Goal: Transaction & Acquisition: Purchase product/service

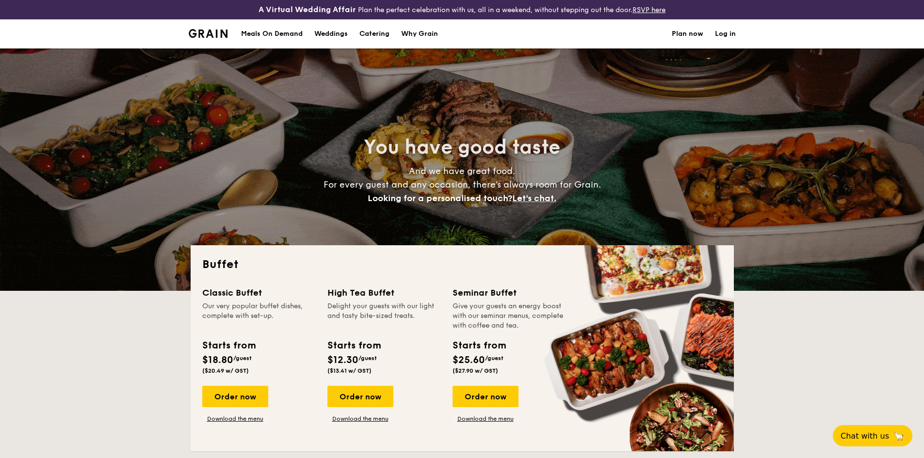
select select
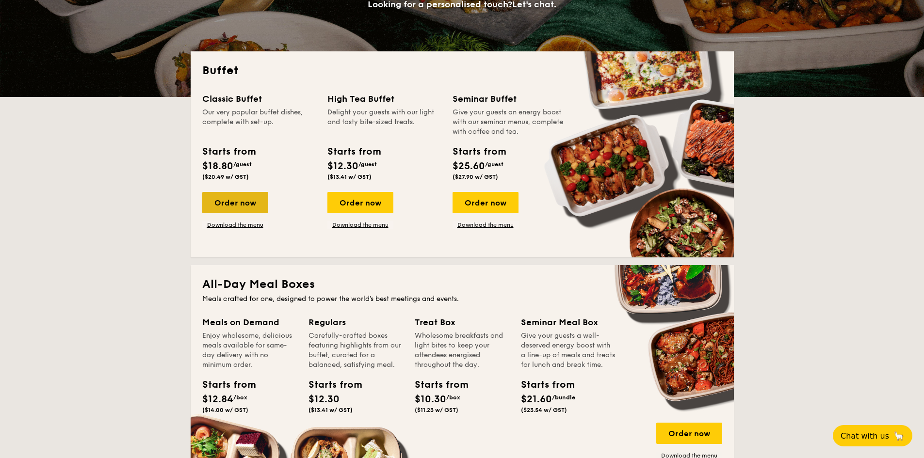
click at [237, 201] on div "Order now" at bounding box center [235, 202] width 66 height 21
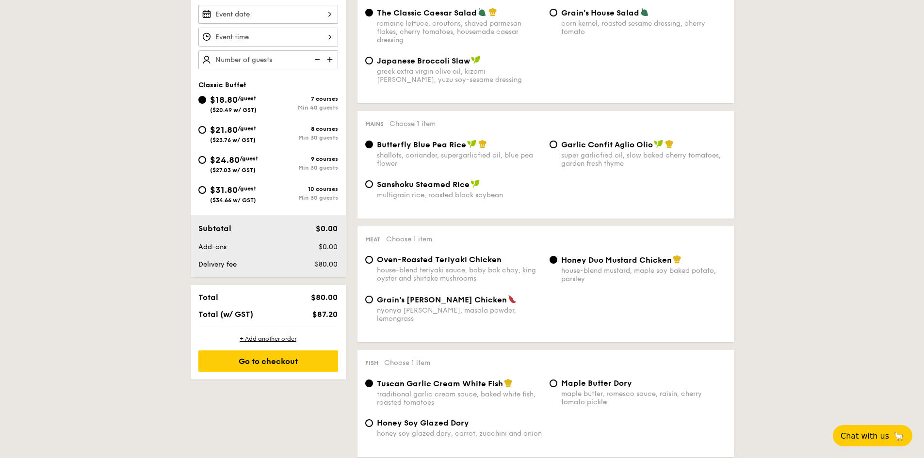
scroll to position [243, 0]
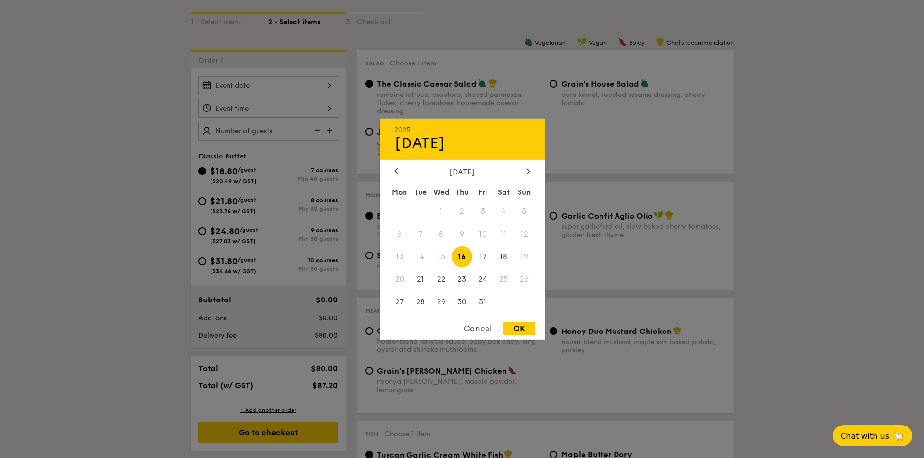
click at [284, 85] on div "2025 Oct [DATE] Tue Wed Thu Fri Sat Sun 1 2 3 4 5 6 7 8 9 10 11 12 13 14 15 16 …" at bounding box center [268, 85] width 140 height 19
click at [524, 173] on div at bounding box center [528, 171] width 9 height 9
click at [484, 233] on span "7" at bounding box center [482, 234] width 21 height 21
click at [519, 331] on div "OK" at bounding box center [519, 328] width 32 height 13
type input "[DATE]"
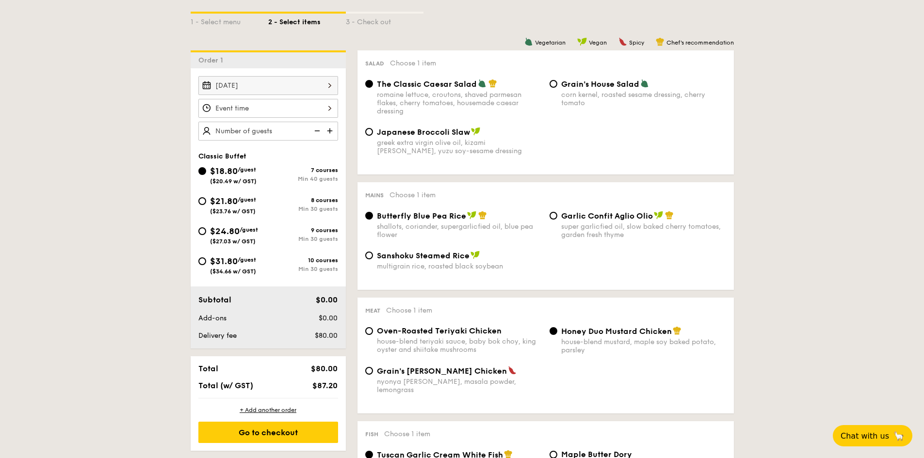
click at [307, 113] on div at bounding box center [268, 108] width 140 height 19
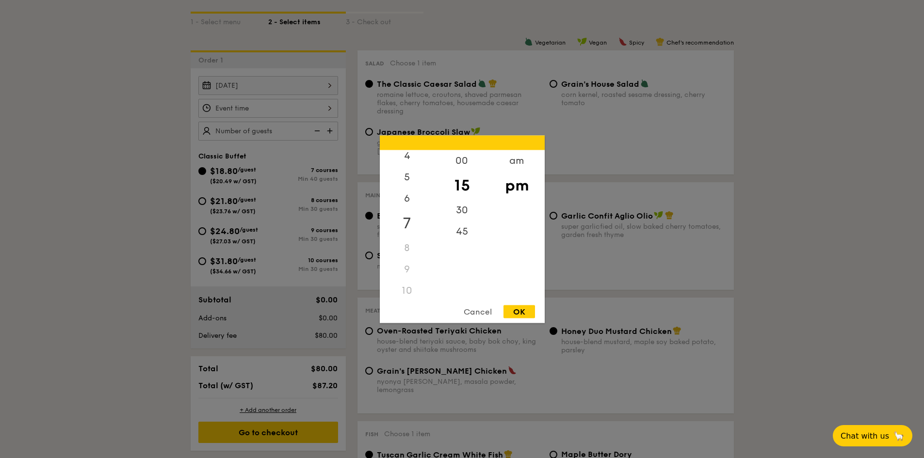
click at [410, 227] on div "7" at bounding box center [407, 223] width 55 height 28
click at [468, 170] on div "00" at bounding box center [462, 164] width 55 height 28
click at [509, 314] on div "OK" at bounding box center [519, 311] width 32 height 13
type input "7:00PM"
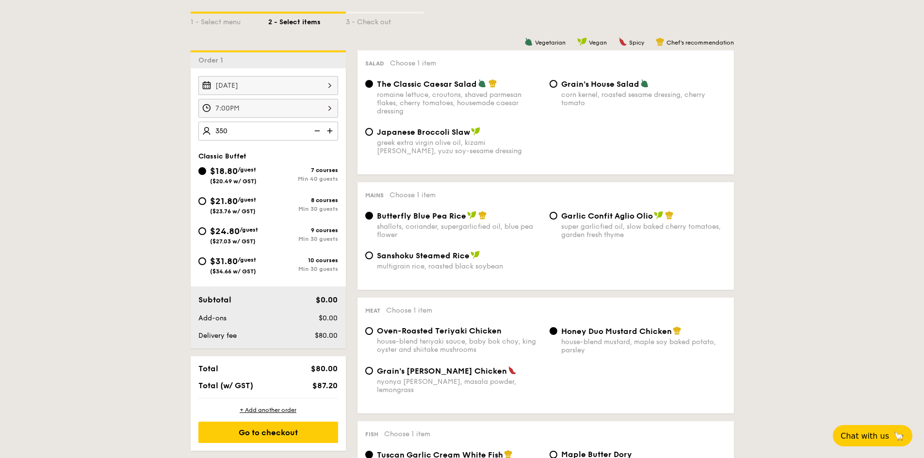
type input "350 guests"
click at [235, 266] on span "$31.80" at bounding box center [224, 261] width 28 height 11
click at [206, 265] on input "$31.80 /guest ($34.66 w/ GST) 10 courses Min 30 guests" at bounding box center [202, 262] width 8 height 8
radio input "true"
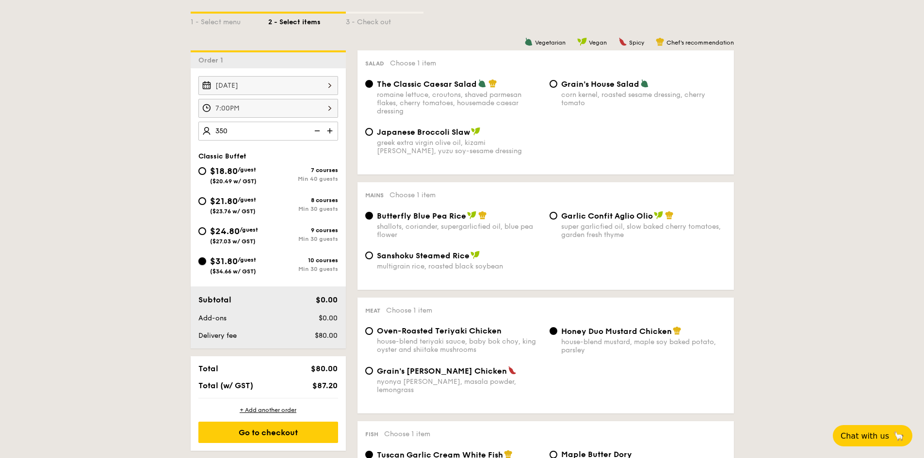
radio input "true"
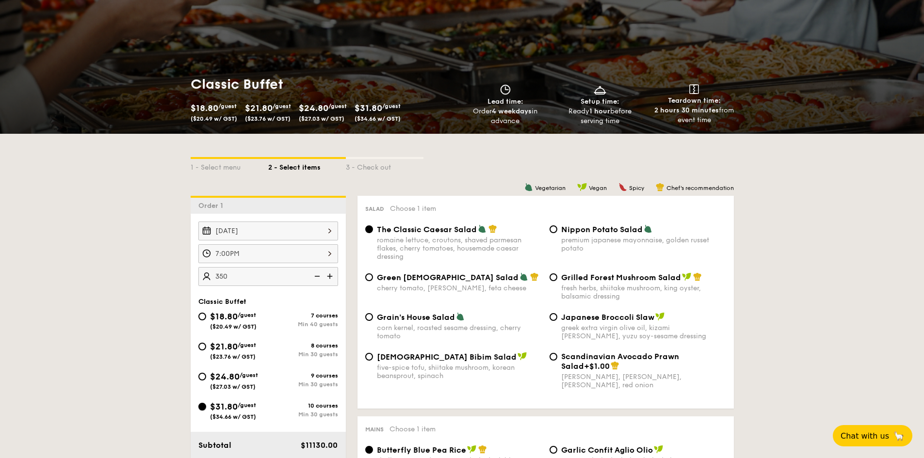
scroll to position [194, 0]
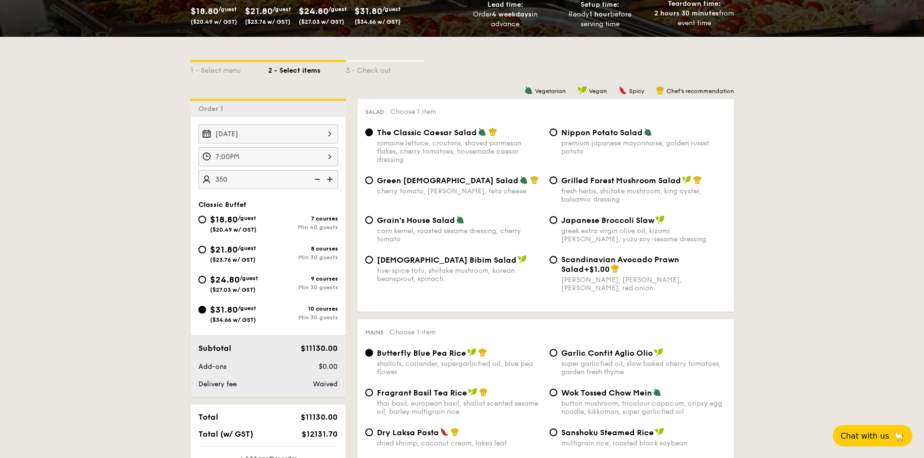
click at [652, 184] on span "Grilled Forest Mushroom Salad" at bounding box center [621, 180] width 120 height 9
click at [557, 184] on input "Grilled Forest Mushroom Salad fresh herbs, shiitake mushroom, king oyster, bals…" at bounding box center [554, 181] width 8 height 8
radio input "true"
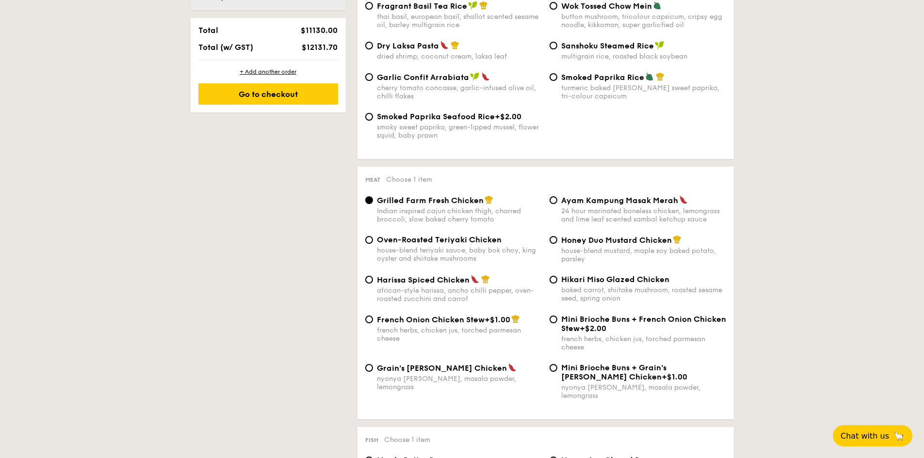
scroll to position [582, 0]
click at [442, 363] on span "Grain's [PERSON_NAME] Chicken" at bounding box center [442, 367] width 130 height 9
click at [373, 363] on input "Grain's [PERSON_NAME] Chicken nyonya [PERSON_NAME], masala powder, lemongrass" at bounding box center [369, 367] width 8 height 8
radio input "true"
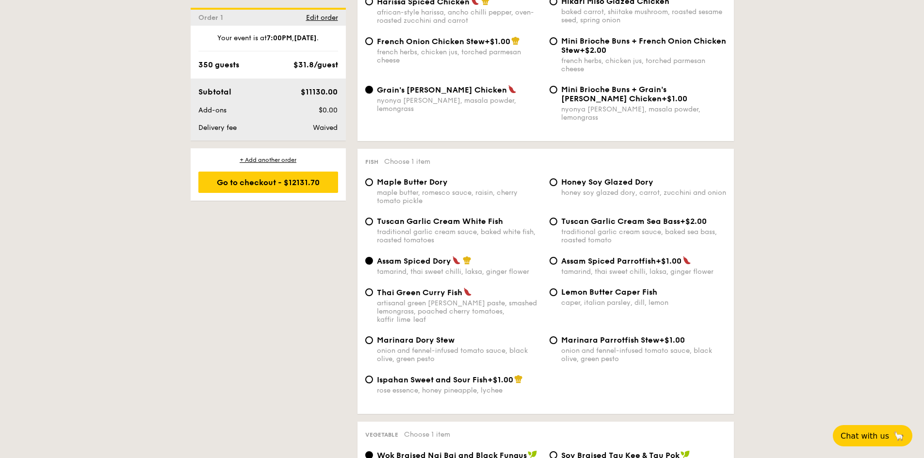
scroll to position [873, 0]
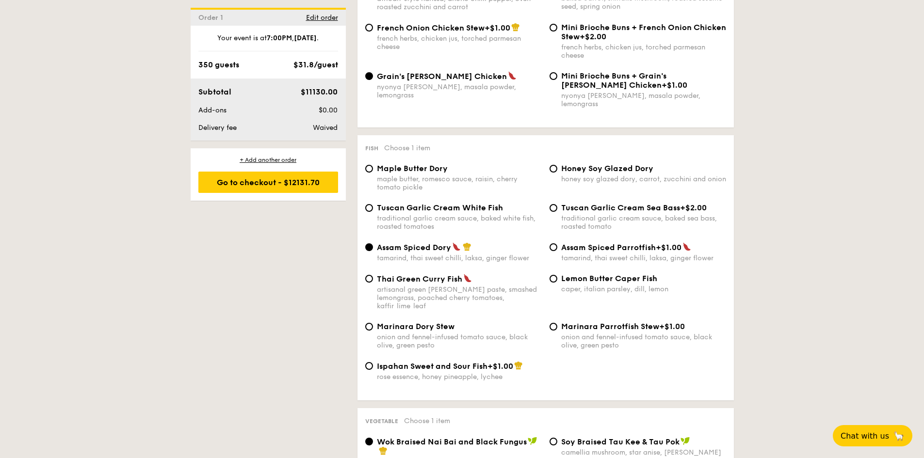
click at [592, 285] on div "caper, italian parsley, dill, lemon" at bounding box center [643, 289] width 165 height 8
click at [557, 283] on input "Lemon Butter Caper Fish caper, italian parsley, dill, lemon" at bounding box center [554, 279] width 8 height 8
radio input "true"
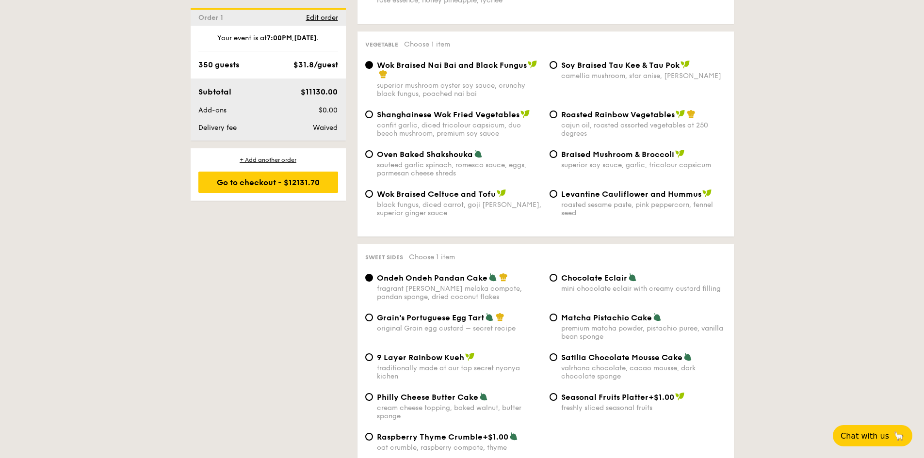
scroll to position [1261, 0]
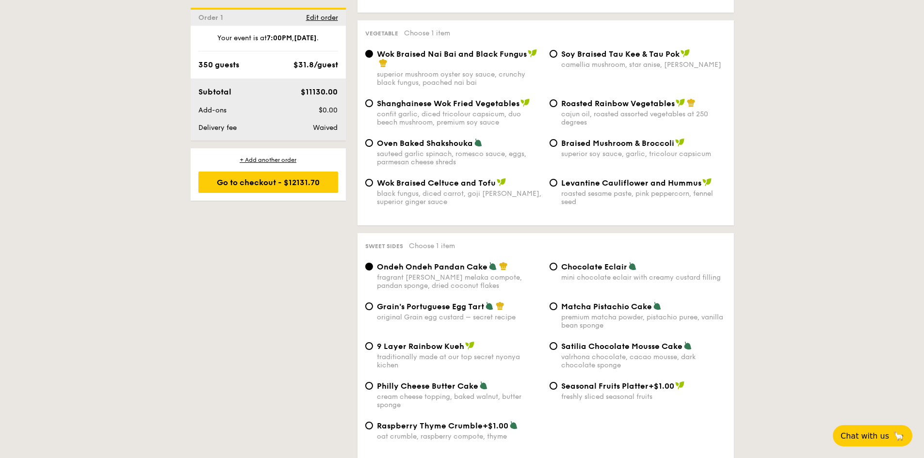
click at [605, 178] on span "Levantine Cauliflower and Hummus" at bounding box center [631, 182] width 140 height 9
click at [557, 179] on input "Levantine Cauliflower and Hummus roasted sesame paste, pink peppercorn, fennel …" at bounding box center [554, 183] width 8 height 8
radio input "true"
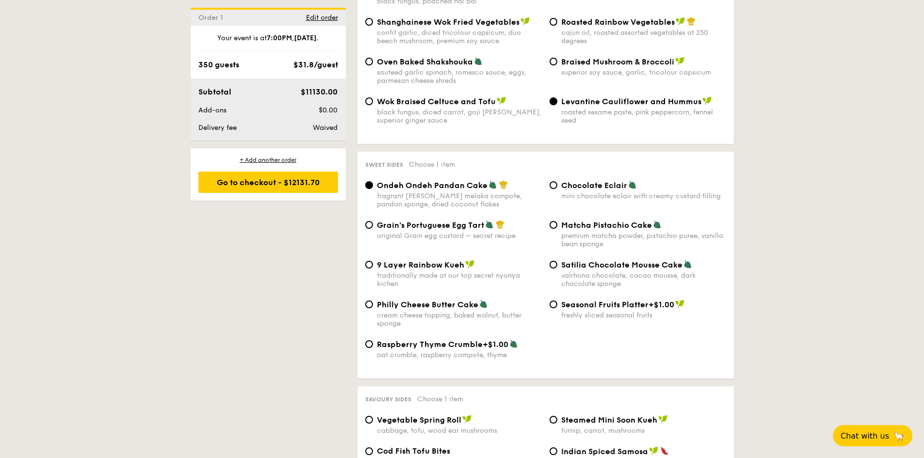
scroll to position [1358, 0]
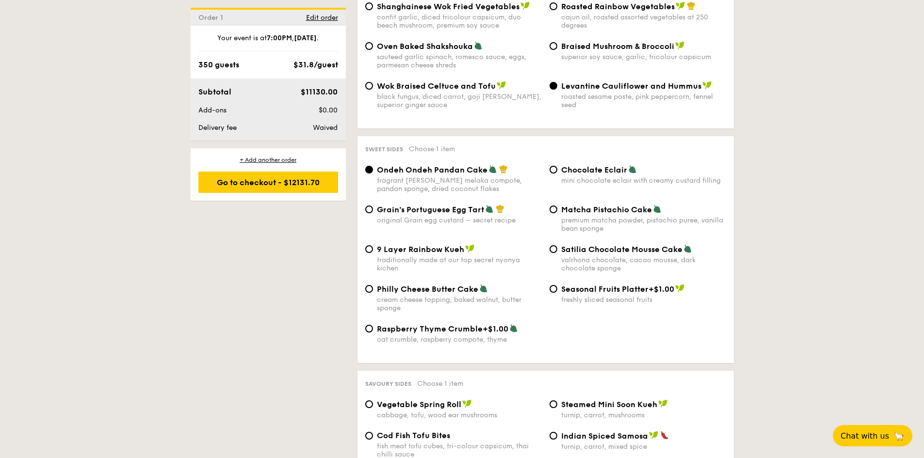
click at [624, 143] on div "Sweet sides Choose 1 item Ondeh Ondeh Pandan Cake fragrant [PERSON_NAME] melaka…" at bounding box center [545, 249] width 376 height 227
click at [617, 177] on div "mini chocolate eclair with creamy custard filling" at bounding box center [643, 181] width 165 height 8
click at [557, 166] on input "Chocolate Eclair mini chocolate eclair with creamy custard filling" at bounding box center [554, 170] width 8 height 8
radio input "true"
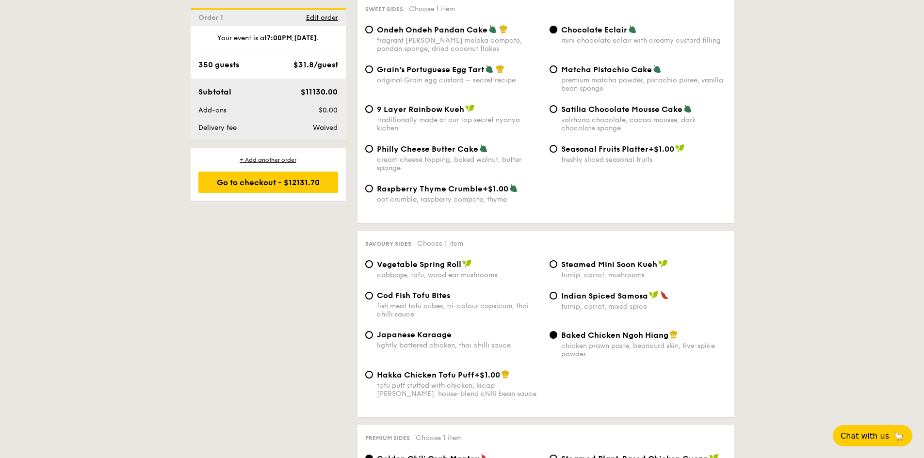
scroll to position [1504, 0]
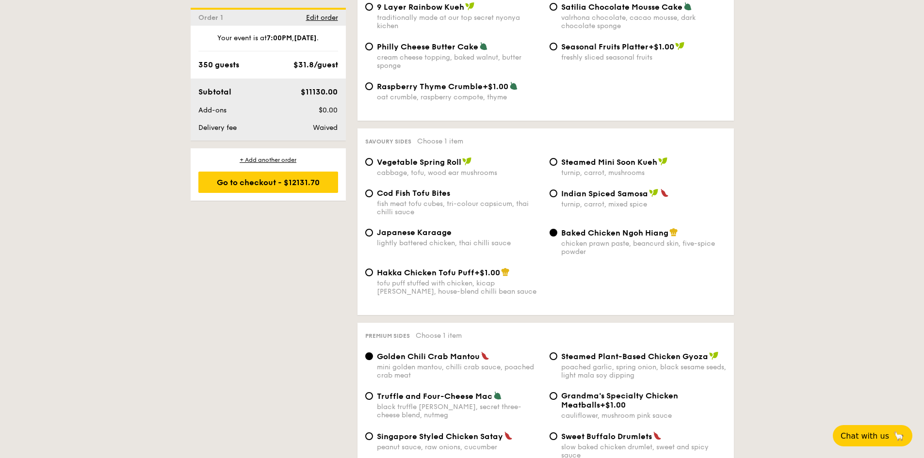
click at [422, 200] on div "fish meat tofu cubes, tri-colour capsicum, thai chilli sauce" at bounding box center [459, 208] width 165 height 16
click at [373, 190] on input "Cod Fish Tofu Bites fish meat tofu cubes, tri-colour capsicum, thai chilli sauce" at bounding box center [369, 194] width 8 height 8
radio input "true"
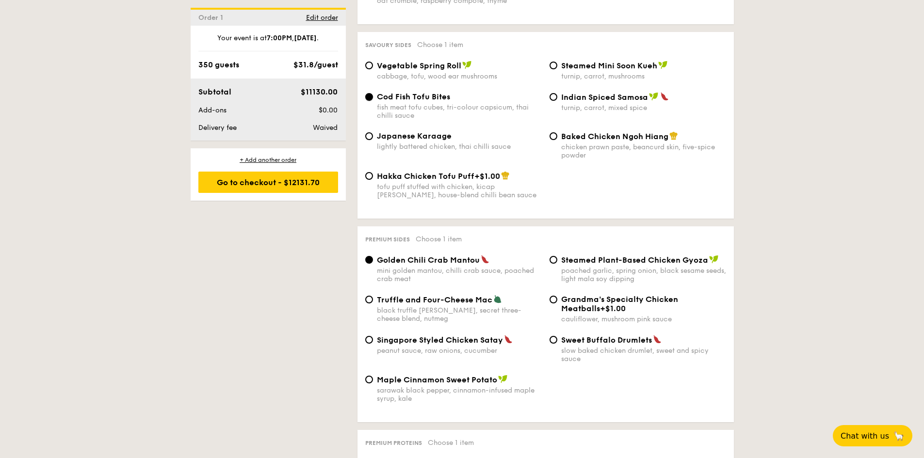
scroll to position [1698, 0]
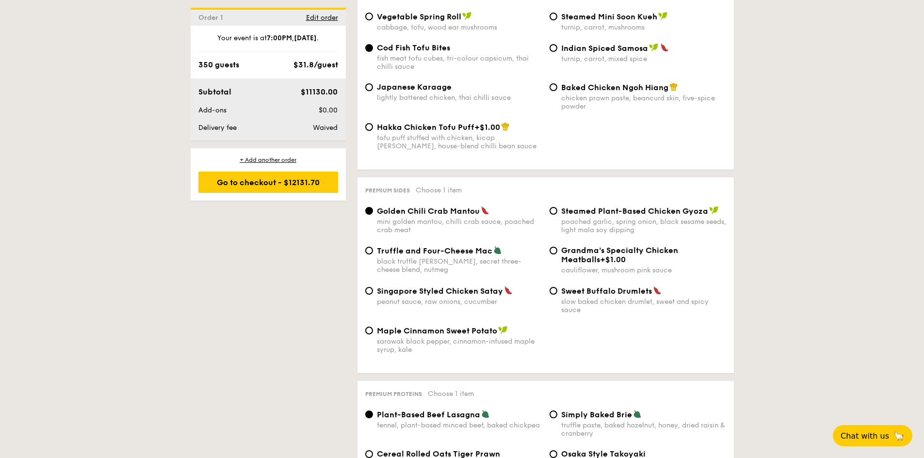
click at [464, 286] on div "Singapore Styled Chicken Satay peanut sauce, raw onions, cucumber" at bounding box center [459, 296] width 165 height 20
click at [373, 287] on input "Singapore Styled Chicken Satay peanut sauce, raw onions, cucumber" at bounding box center [369, 291] width 8 height 8
radio input "true"
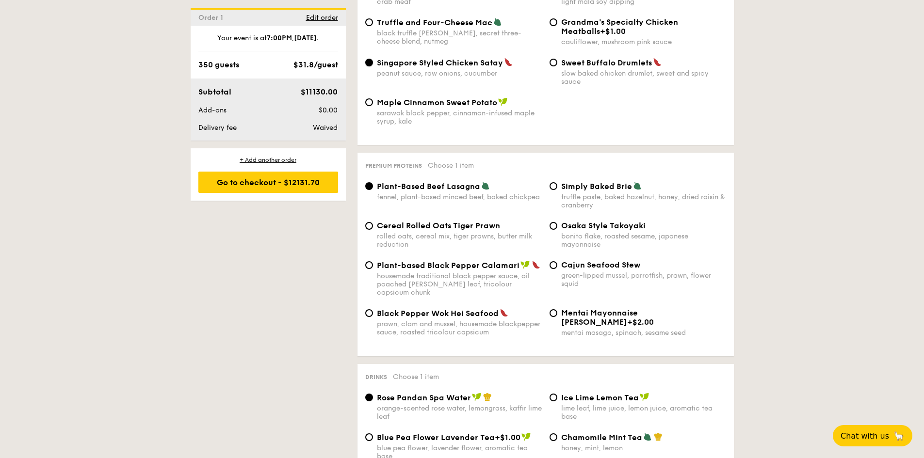
scroll to position [1989, 0]
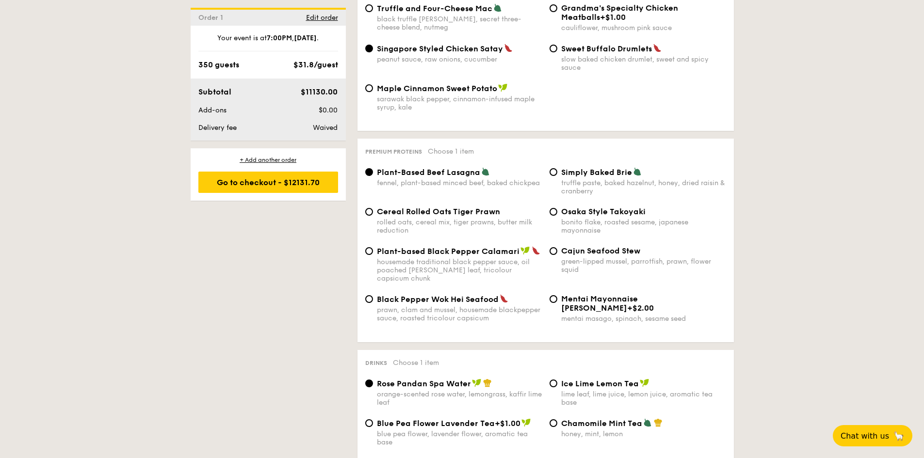
click at [638, 294] on span "Mentai Mayonnaise [PERSON_NAME]" at bounding box center [599, 303] width 77 height 18
click at [557, 295] on input "Mentai Mayonnaise Aburi Salmon +$2.00 mentai masago, spinach, sesame seed" at bounding box center [554, 299] width 8 height 8
radio input "true"
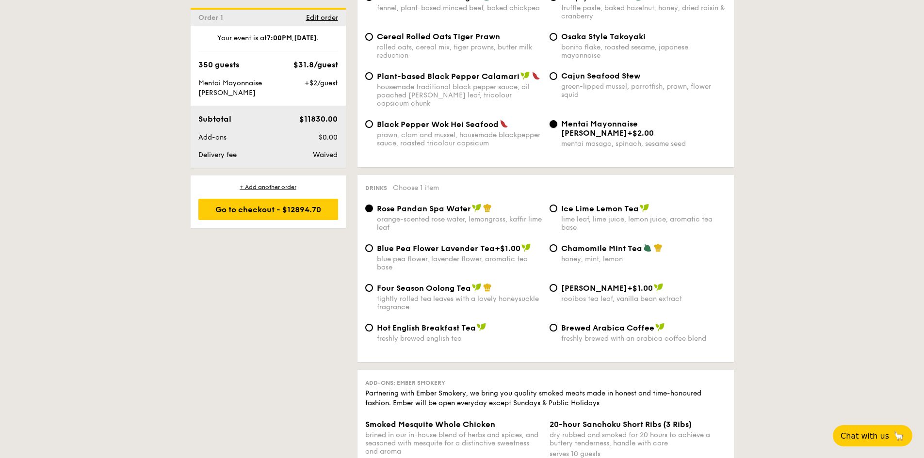
scroll to position [2183, 0]
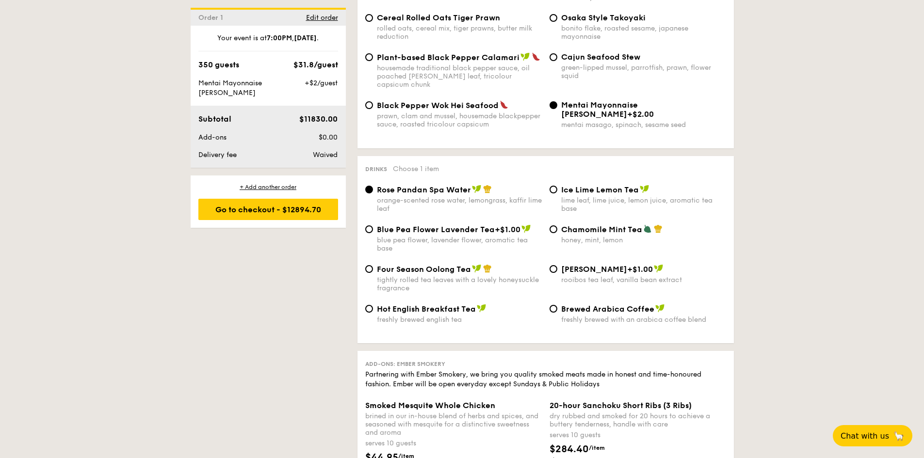
click at [623, 157] on div "Drinks Choose 1 item Rose Pandan Spa Water orange-scented rose water, lemongras…" at bounding box center [545, 249] width 376 height 187
click at [625, 185] on span "Ice Lime Lemon Tea" at bounding box center [600, 189] width 78 height 9
click at [557, 186] on input "Ice Lime Lemon Tea lime leaf, lime juice, lemon juice, aromatic tea base" at bounding box center [554, 190] width 8 height 8
radio input "true"
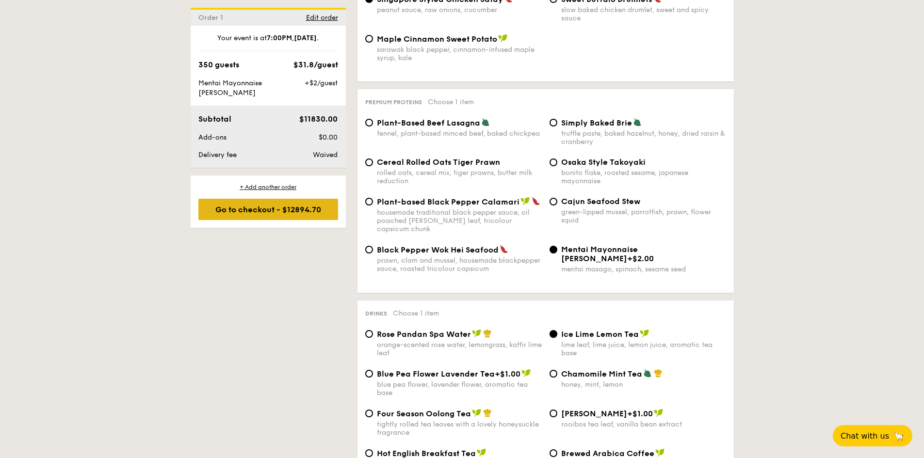
scroll to position [2037, 0]
click at [297, 214] on div "Go to checkout - $12894.70" at bounding box center [268, 209] width 140 height 21
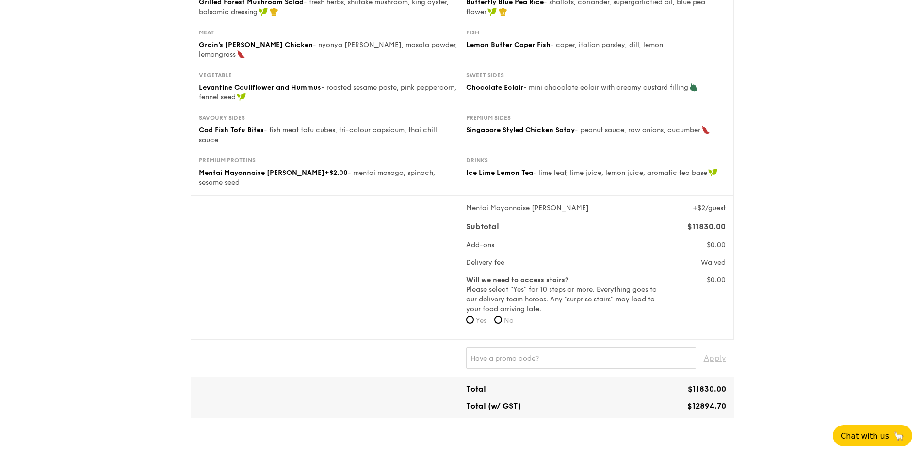
scroll to position [291, 0]
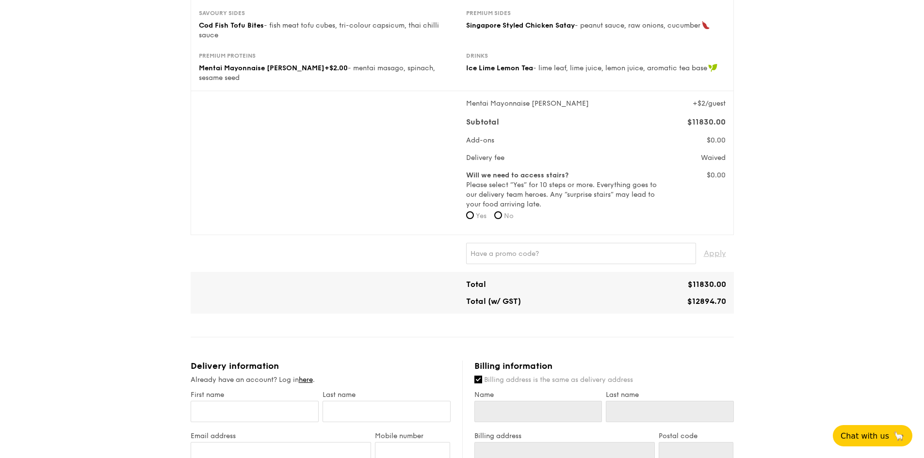
drag, startPoint x: 693, startPoint y: 274, endPoint x: 729, endPoint y: 272, distance: 35.9
click at [729, 280] on div "$11830.00" at bounding box center [663, 284] width 134 height 9
copy span "11830.00"
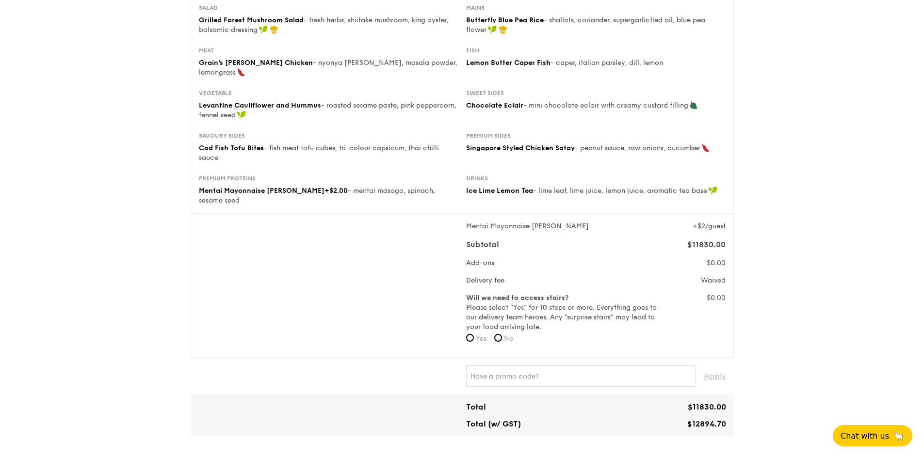
scroll to position [194, 0]
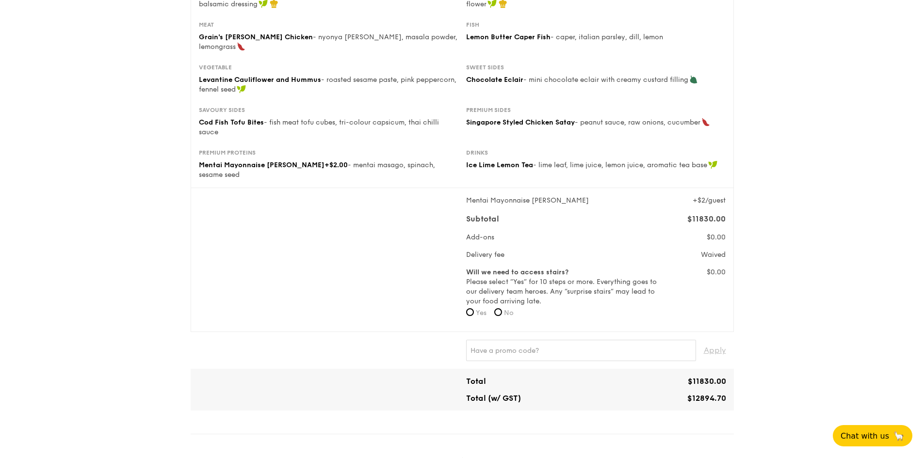
drag, startPoint x: 693, startPoint y: 389, endPoint x: 725, endPoint y: 390, distance: 32.0
click at [725, 394] on span "$12894.70" at bounding box center [706, 398] width 39 height 9
copy span "12894.70"
